Goal: Use online tool/utility: Use online tool/utility

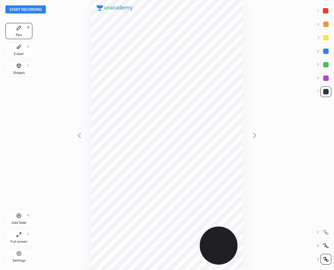
scroll to position [270, 226]
click at [326, 8] on div at bounding box center [325, 10] width 5 height 5
click at [333, 94] on div "Start recording 1 2 3 4 5 6 7 R O A L C X Z Erase all C X Z Pen P Eraser E Shap…" at bounding box center [167, 135] width 334 height 270
click at [21, 52] on div "Eraser" at bounding box center [19, 53] width 10 height 3
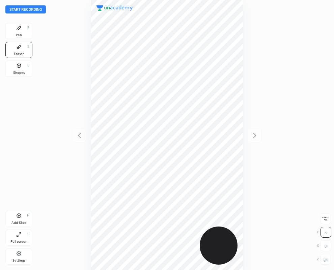
drag, startPoint x: 20, startPoint y: 30, endPoint x: 34, endPoint y: 49, distance: 23.2
click at [20, 30] on icon at bounding box center [18, 27] width 5 height 5
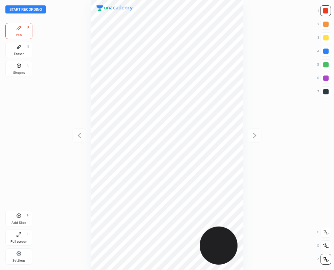
click at [324, 91] on div at bounding box center [325, 91] width 5 height 5
click at [9, 42] on div "Eraser E" at bounding box center [18, 50] width 27 height 16
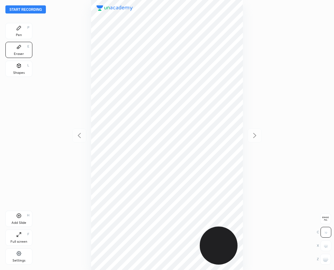
click at [25, 29] on div "Pen P" at bounding box center [18, 31] width 27 height 16
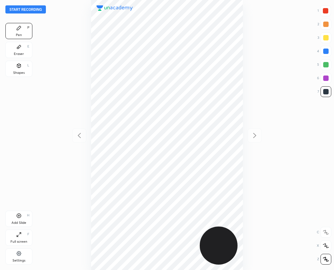
click at [326, 9] on div at bounding box center [325, 10] width 5 height 5
click at [15, 50] on div "Eraser E" at bounding box center [18, 50] width 27 height 16
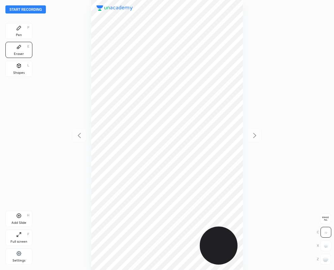
click at [8, 35] on div "Pen P" at bounding box center [18, 31] width 27 height 16
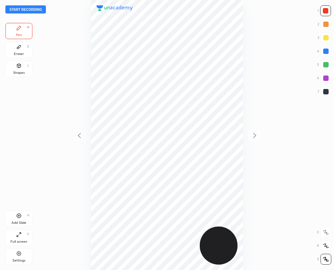
click at [324, 91] on div at bounding box center [325, 91] width 5 height 5
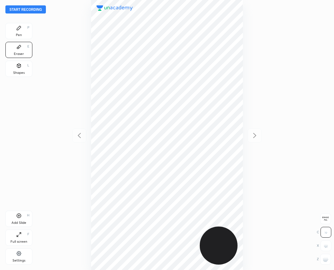
drag, startPoint x: 19, startPoint y: 30, endPoint x: 2, endPoint y: 44, distance: 21.6
click at [19, 31] on div "Pen P" at bounding box center [18, 31] width 27 height 16
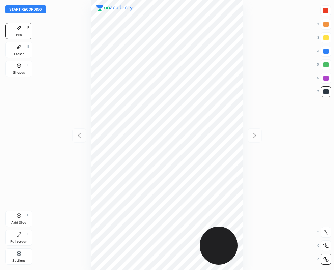
drag, startPoint x: 328, startPoint y: 9, endPoint x: 295, endPoint y: 20, distance: 34.9
click at [326, 9] on div at bounding box center [325, 10] width 5 height 5
click at [324, 93] on div at bounding box center [325, 91] width 5 height 5
click at [324, 12] on div at bounding box center [325, 10] width 5 height 5
click at [327, 93] on div at bounding box center [325, 91] width 5 height 5
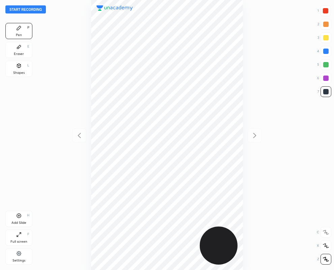
click at [326, 11] on div at bounding box center [325, 10] width 5 height 5
click at [324, 13] on div at bounding box center [325, 10] width 5 height 5
click at [326, 92] on div at bounding box center [325, 91] width 5 height 5
click at [325, 12] on div at bounding box center [325, 10] width 5 height 5
click at [19, 215] on icon at bounding box center [18, 215] width 5 height 5
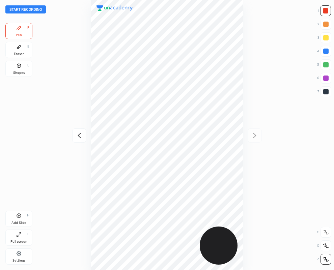
drag, startPoint x: 326, startPoint y: 93, endPoint x: 312, endPoint y: 87, distance: 15.4
click at [324, 93] on div at bounding box center [325, 91] width 5 height 5
click at [17, 48] on icon at bounding box center [19, 47] width 4 height 4
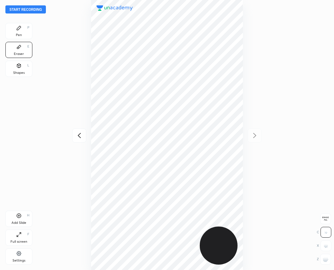
click at [16, 33] on div "Pen P" at bounding box center [18, 31] width 27 height 16
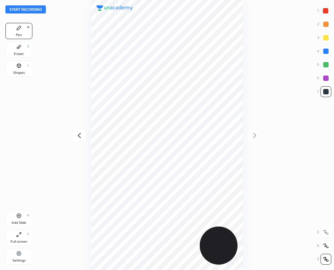
drag, startPoint x: 244, startPoint y: 39, endPoint x: 246, endPoint y: 36, distance: 4.1
click at [248, 39] on div at bounding box center [167, 135] width 226 height 270
click at [22, 44] on div "Eraser E" at bounding box center [18, 50] width 27 height 16
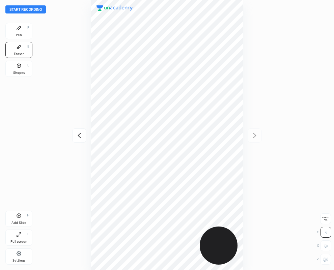
drag, startPoint x: 327, startPoint y: 263, endPoint x: 325, endPoint y: 259, distance: 4.4
click at [327, 262] on div at bounding box center [325, 259] width 11 height 11
drag, startPoint x: 23, startPoint y: 31, endPoint x: 19, endPoint y: 30, distance: 4.3
click at [21, 30] on div "Pen P" at bounding box center [18, 31] width 27 height 16
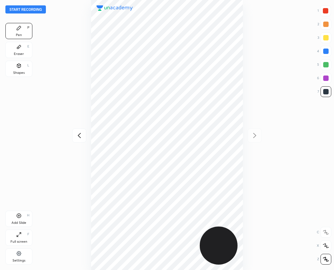
click at [326, 53] on div at bounding box center [325, 51] width 5 height 5
drag, startPoint x: 326, startPoint y: 90, endPoint x: 281, endPoint y: 91, distance: 44.5
click at [326, 88] on div at bounding box center [325, 91] width 11 height 11
click at [16, 50] on div "Eraser E" at bounding box center [18, 50] width 27 height 16
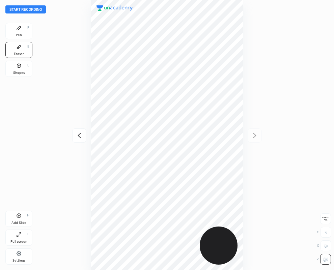
click at [20, 33] on div "Pen" at bounding box center [19, 34] width 6 height 3
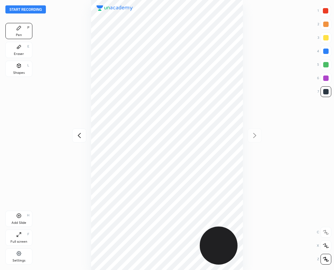
click at [325, 11] on div at bounding box center [325, 10] width 5 height 5
click at [17, 50] on div "Eraser E" at bounding box center [18, 50] width 27 height 16
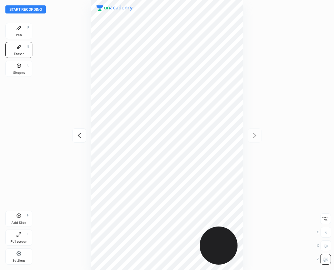
click at [19, 32] on div "Pen P" at bounding box center [18, 31] width 27 height 16
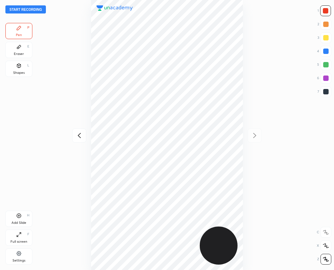
click at [324, 7] on div at bounding box center [325, 10] width 11 height 11
click at [79, 135] on icon at bounding box center [79, 136] width 8 height 8
click at [325, 78] on div at bounding box center [325, 78] width 5 height 5
click at [22, 9] on button "Start recording" at bounding box center [25, 9] width 40 height 8
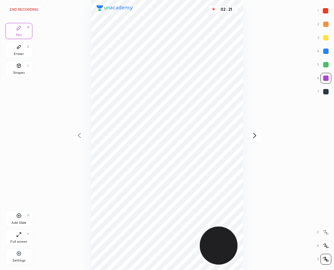
click at [255, 135] on icon at bounding box center [255, 136] width 8 height 8
click at [79, 135] on icon at bounding box center [79, 136] width 8 height 8
click at [255, 135] on icon at bounding box center [254, 135] width 3 height 5
click at [20, 9] on button "End recording" at bounding box center [23, 9] width 37 height 8
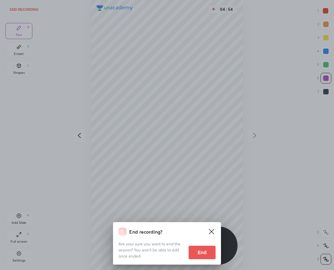
click at [188, 249] on button "End" at bounding box center [201, 252] width 27 height 13
